Goal: Task Accomplishment & Management: Use online tool/utility

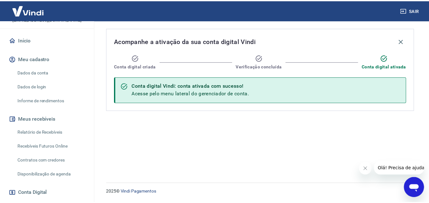
scroll to position [63, 0]
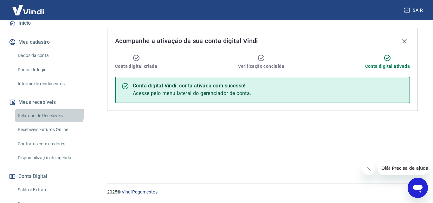
click at [49, 113] on link "Relatório de Recebíveis" at bounding box center [51, 115] width 72 height 13
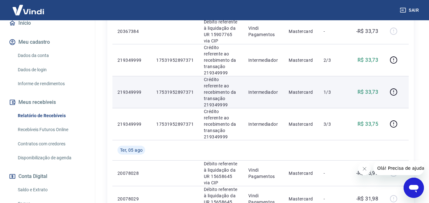
scroll to position [159, 0]
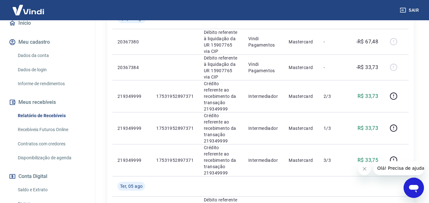
click at [36, 190] on link "Saldo e Extrato" at bounding box center [51, 190] width 72 height 13
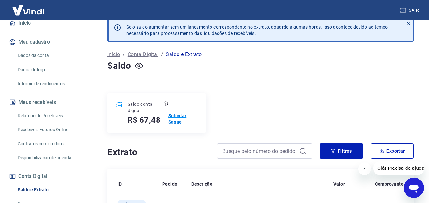
scroll to position [7, 0]
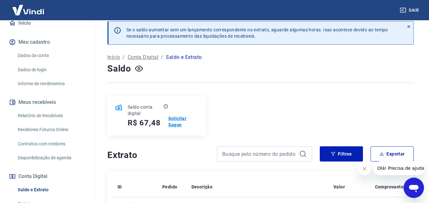
click at [178, 122] on p "Solicitar Saque" at bounding box center [183, 121] width 30 height 13
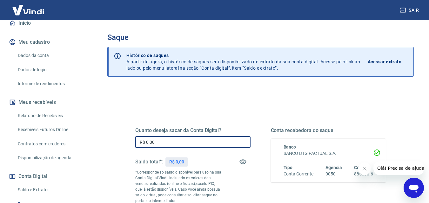
click at [211, 148] on input "R$ 0,00" at bounding box center [192, 142] width 115 height 12
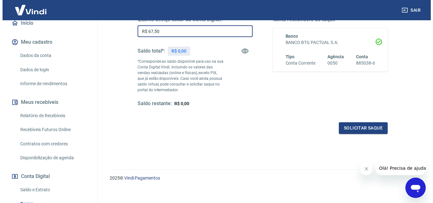
scroll to position [116, 0]
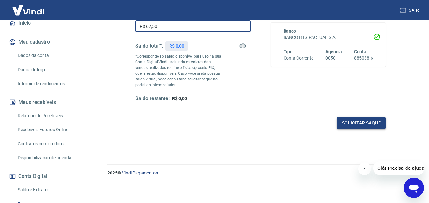
type input "R$ 67,50"
click at [362, 123] on button "Solicitar saque" at bounding box center [361, 123] width 49 height 12
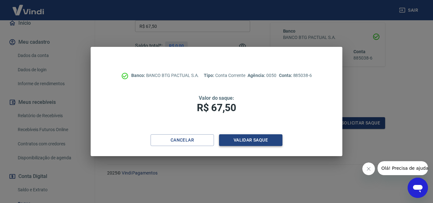
click at [238, 142] on button "Validar saque" at bounding box center [250, 140] width 63 height 12
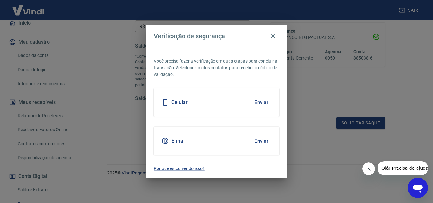
click at [262, 102] on button "Enviar" at bounding box center [261, 102] width 21 height 13
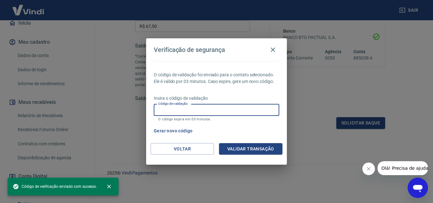
click at [231, 113] on input "Código de validação" at bounding box center [217, 110] width 126 height 12
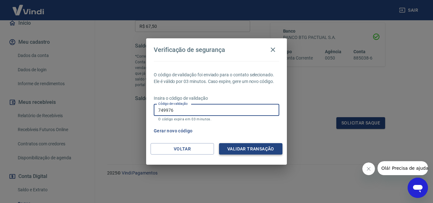
type input "749976"
click at [263, 148] on button "Validar transação" at bounding box center [250, 149] width 63 height 12
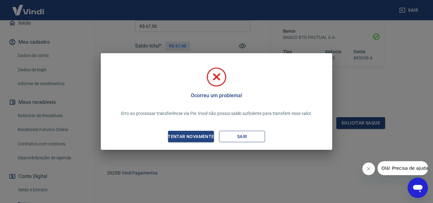
click at [246, 134] on button "Sair" at bounding box center [242, 137] width 46 height 12
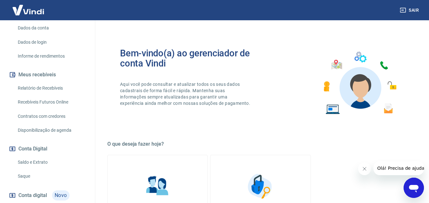
scroll to position [127, 0]
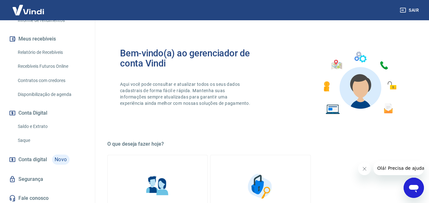
drag, startPoint x: 28, startPoint y: 141, endPoint x: 33, endPoint y: 139, distance: 5.0
click at [29, 141] on link "Saque" at bounding box center [51, 140] width 72 height 13
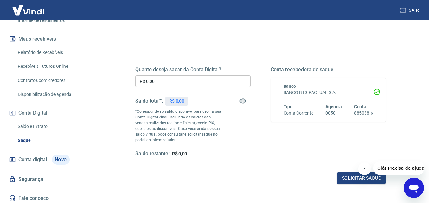
scroll to position [53, 0]
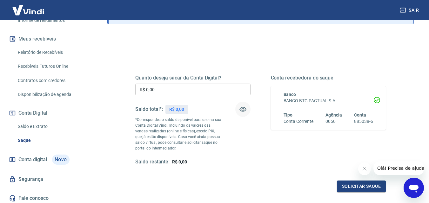
click at [242, 106] on icon "button" at bounding box center [243, 110] width 8 height 8
click at [50, 125] on link "Saldo e Extrato" at bounding box center [51, 126] width 72 height 13
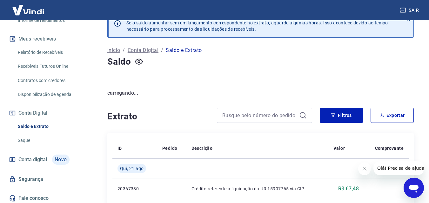
scroll to position [7, 0]
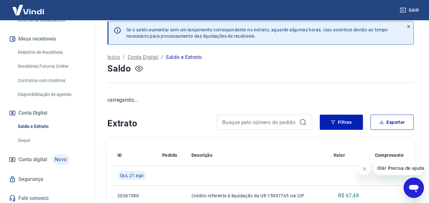
click at [143, 67] on button "button" at bounding box center [139, 69] width 10 height 10
click at [28, 140] on link "Saque" at bounding box center [51, 140] width 72 height 13
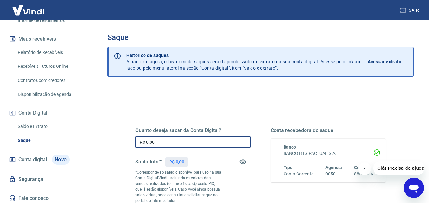
click at [183, 145] on input "R$ 0,00" at bounding box center [192, 142] width 115 height 12
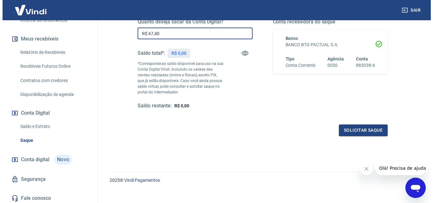
scroll to position [116, 0]
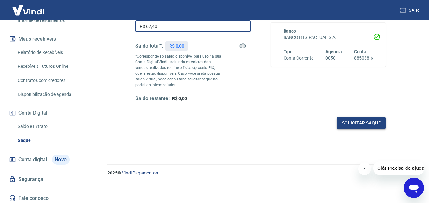
type input "R$ 67,40"
click at [359, 121] on button "Solicitar saque" at bounding box center [361, 123] width 49 height 12
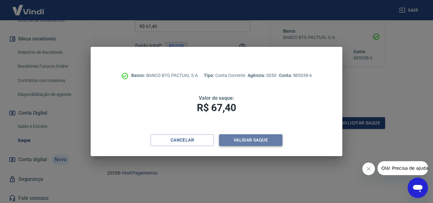
click at [246, 140] on button "Validar saque" at bounding box center [250, 140] width 63 height 12
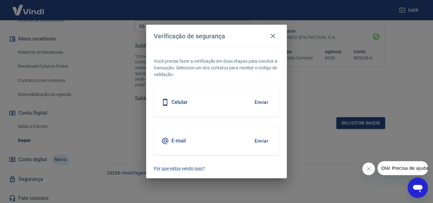
click at [263, 104] on button "Enviar" at bounding box center [261, 102] width 21 height 13
click at [264, 103] on button "Enviar" at bounding box center [261, 102] width 21 height 13
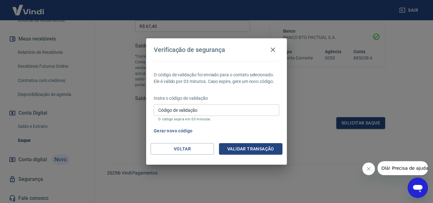
click at [181, 111] on input "Código de validação" at bounding box center [217, 110] width 126 height 12
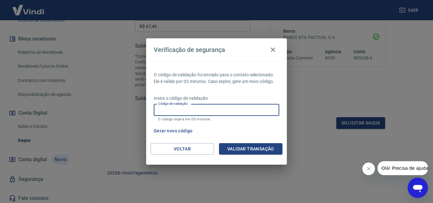
type input "749976"
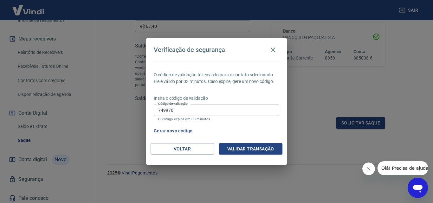
click at [240, 162] on div "Voltar Validar transação" at bounding box center [216, 154] width 141 height 22
click at [237, 149] on button "Validar transação" at bounding box center [250, 149] width 63 height 12
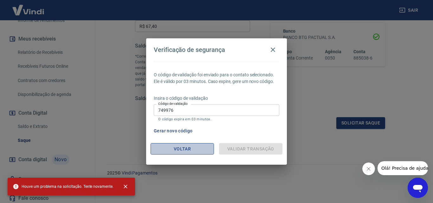
click at [164, 149] on button "Voltar" at bounding box center [182, 149] width 63 height 12
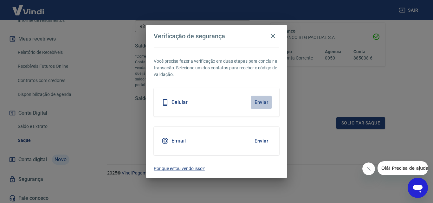
click at [263, 99] on button "Enviar" at bounding box center [261, 102] width 21 height 13
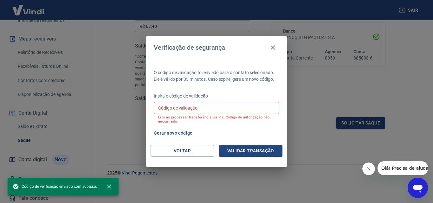
click at [210, 106] on input "Código de validação" at bounding box center [217, 108] width 126 height 12
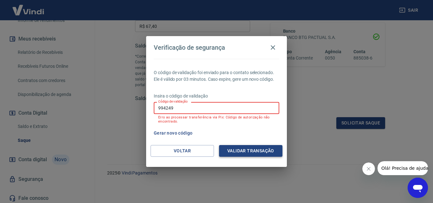
type input "994249"
click at [244, 146] on button "Validar transação" at bounding box center [250, 151] width 63 height 12
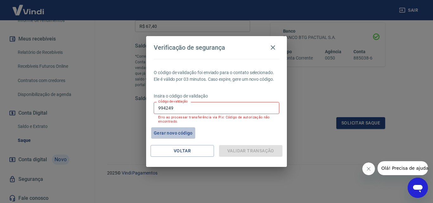
click at [175, 131] on button "Gerar novo código" at bounding box center [173, 134] width 44 height 12
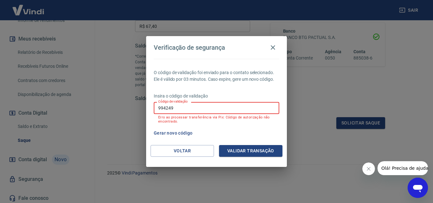
drag, startPoint x: 192, startPoint y: 107, endPoint x: 121, endPoint y: 87, distance: 73.5
click at [121, 87] on div "Verificação de segurança O código de validação foi enviado para o contato selec…" at bounding box center [216, 101] width 433 height 203
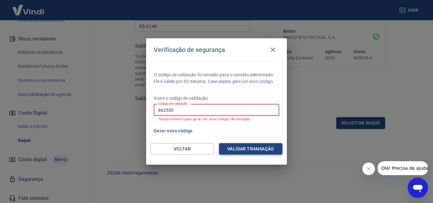
type input "862530"
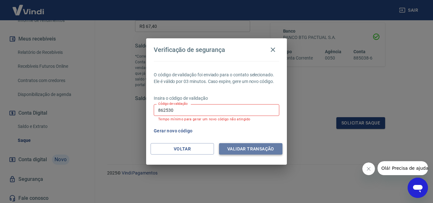
click at [239, 149] on button "Validar transação" at bounding box center [250, 149] width 63 height 12
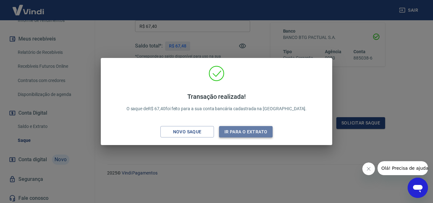
click at [258, 134] on button "Ir para o extrato" at bounding box center [246, 132] width 54 height 12
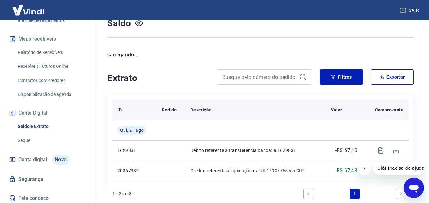
scroll to position [90, 0]
